Goal: Navigation & Orientation: Find specific page/section

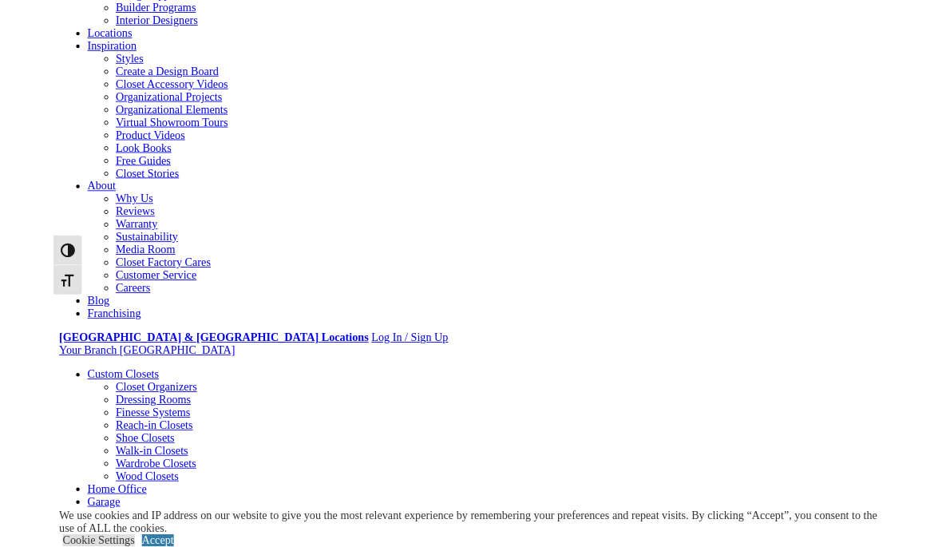
scroll to position [184, 0]
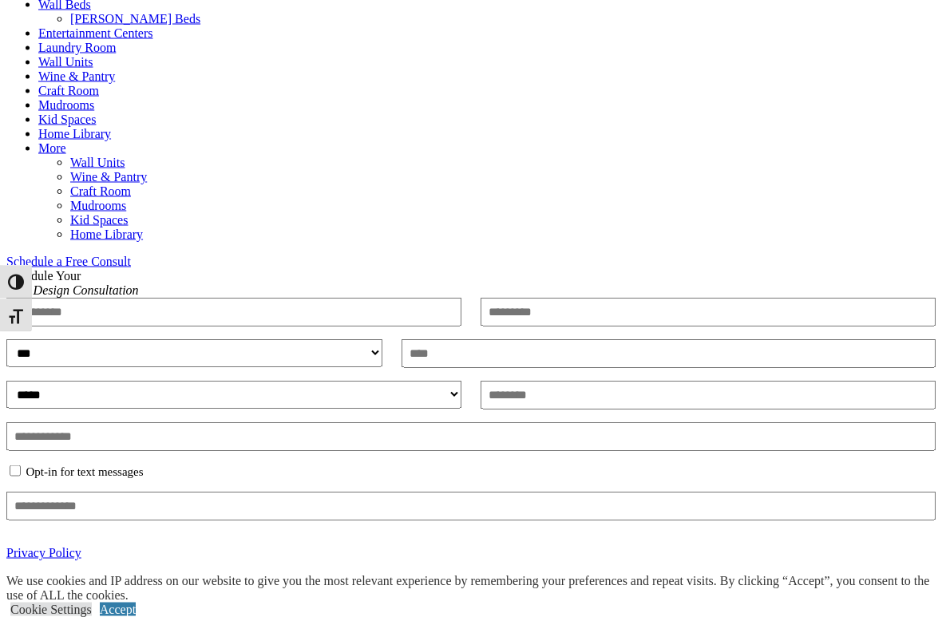
scroll to position [767, 0]
click at [68, 546] on link "CLOSE (X)" at bounding box center [37, 620] width 62 height 14
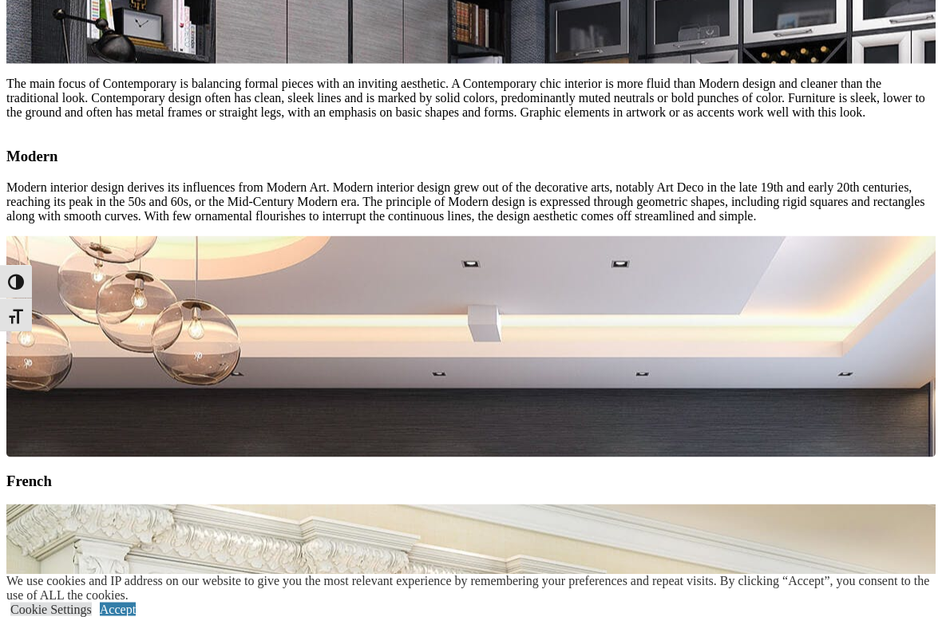
scroll to position [2087, 0]
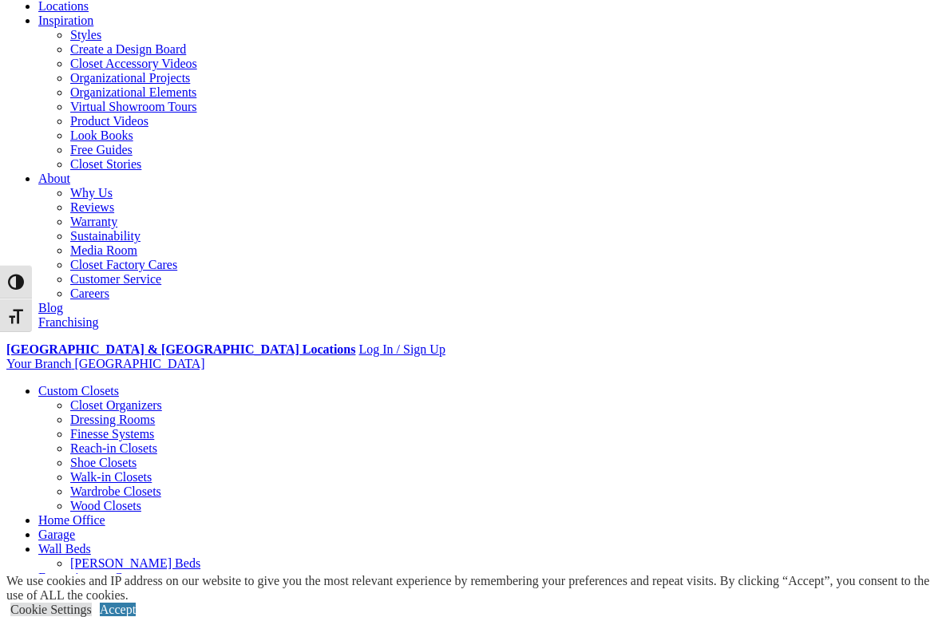
scroll to position [259, 0]
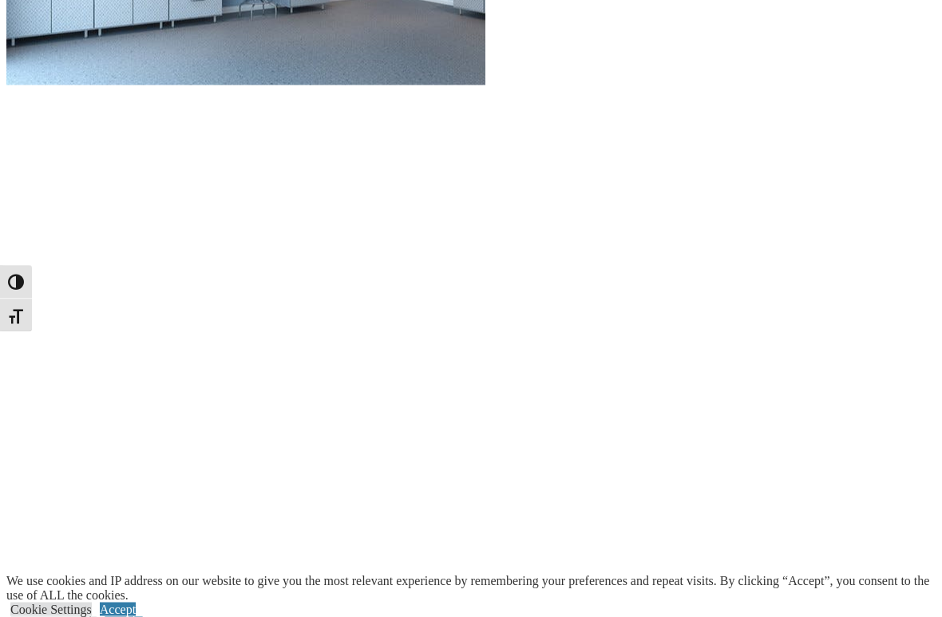
scroll to position [1738, 0]
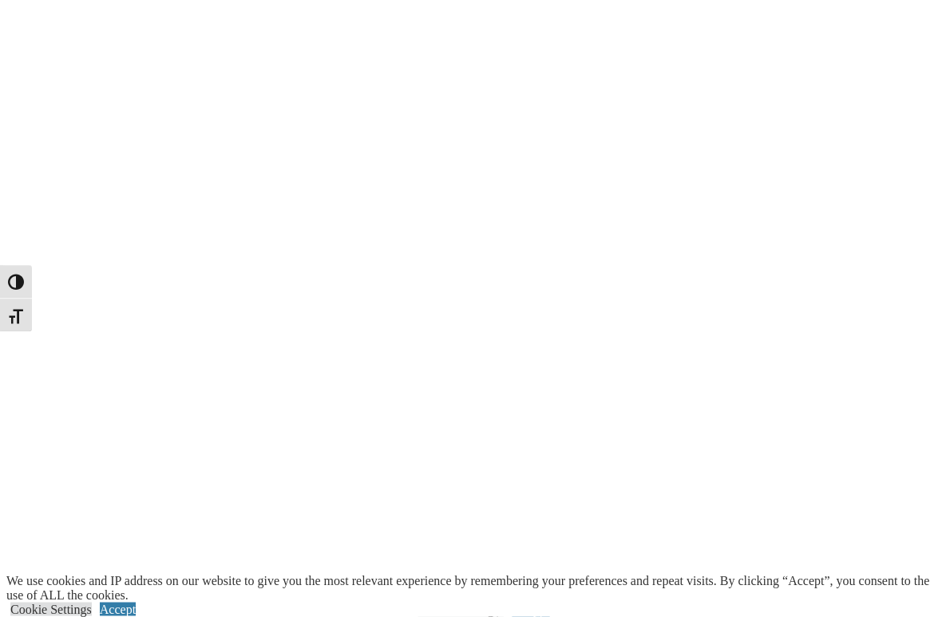
scroll to position [2097, 0]
